Goal: Navigation & Orientation: Find specific page/section

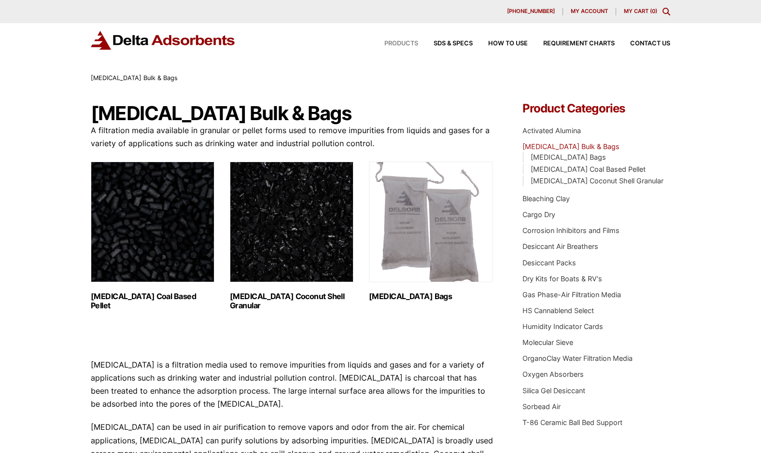
click at [396, 46] on span "Products" at bounding box center [401, 44] width 34 height 6
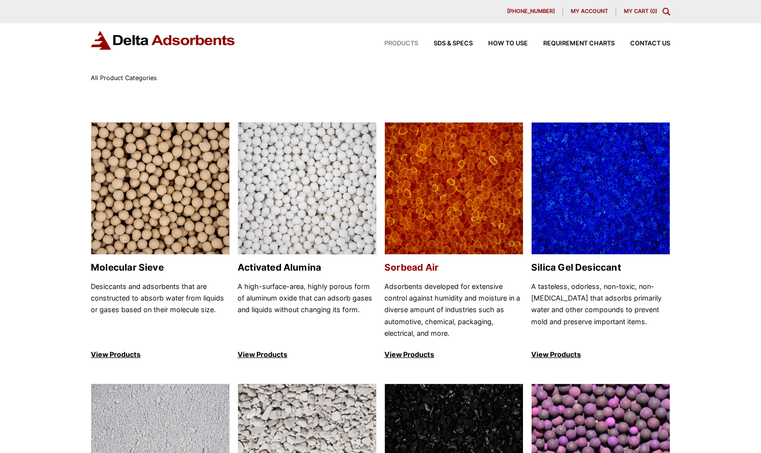
scroll to position [267, 0]
